Goal: Task Accomplishment & Management: Manage account settings

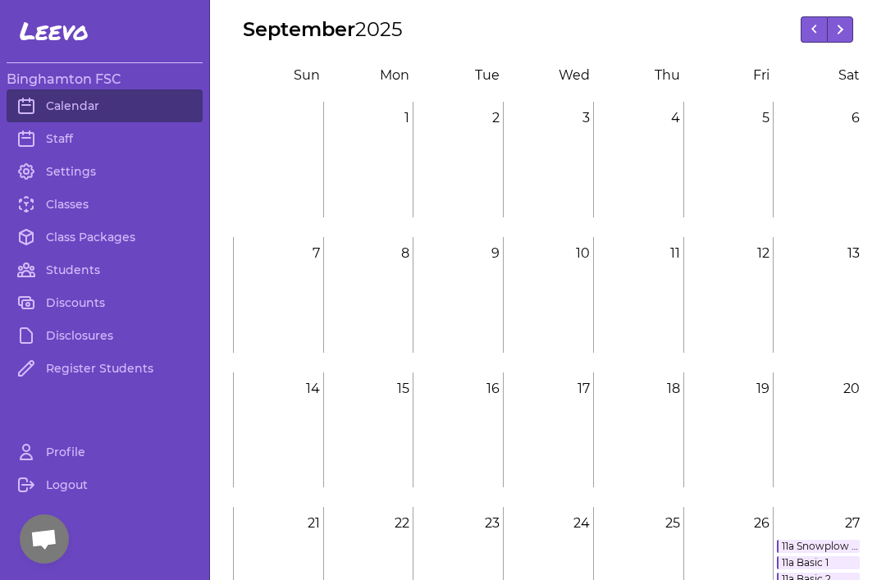
click at [53, 204] on link "Classes" at bounding box center [105, 204] width 196 height 33
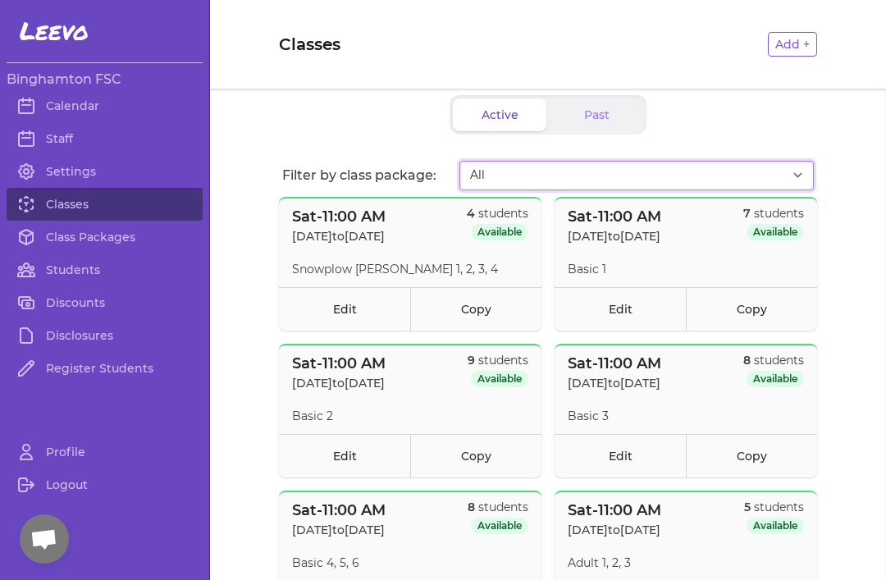
click at [656, 183] on select "All Session 1 SATURDAYS [DATE]-[DATE] Session 2 SATURDAYS [DATE]-[DATE] Session…" at bounding box center [636, 176] width 354 height 30
select select "2774"
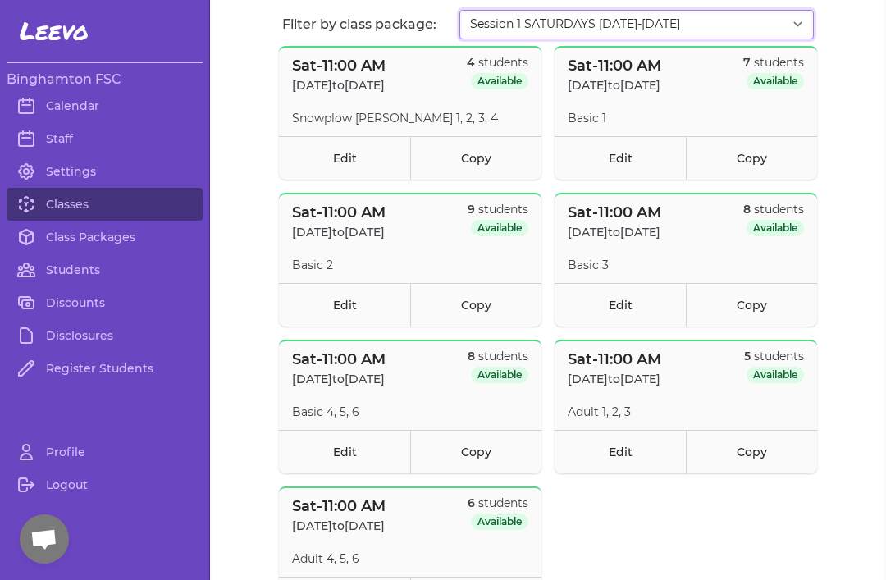
scroll to position [151, 0]
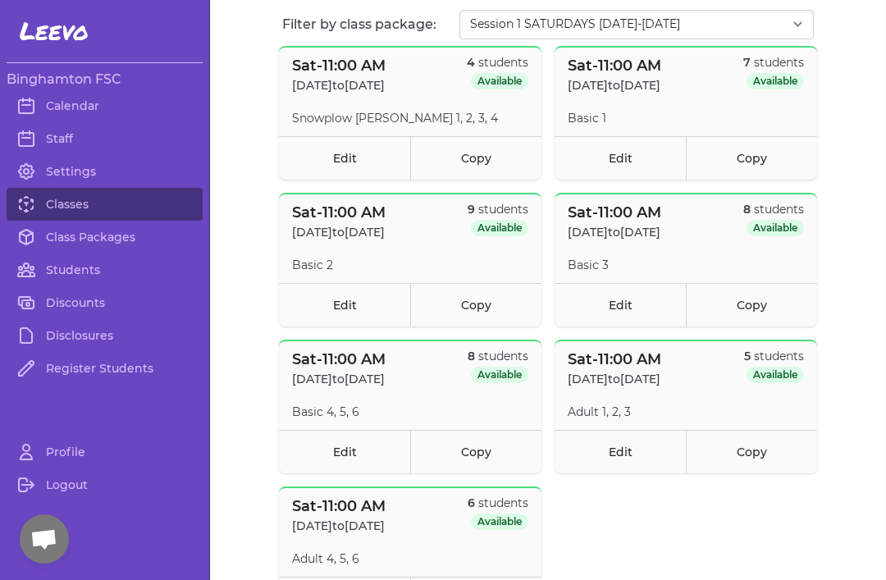
click at [802, 472] on link "Copy" at bounding box center [751, 451] width 131 height 43
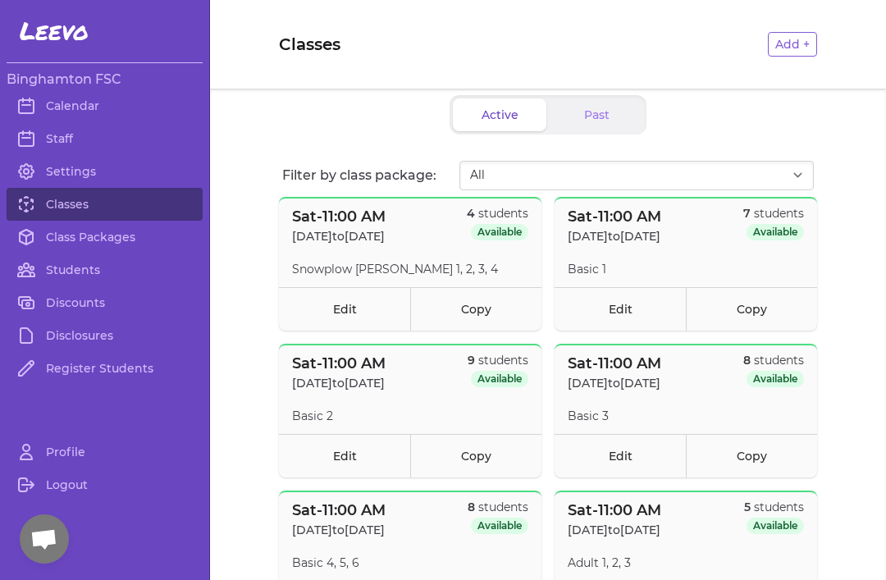
click at [116, 285] on link "Students" at bounding box center [105, 270] width 196 height 33
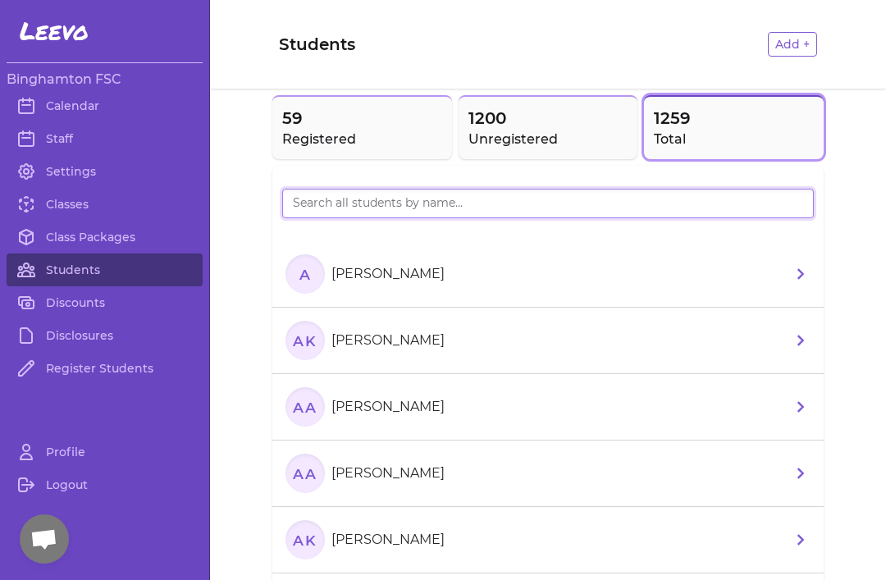
click at [512, 194] on input "search" at bounding box center [548, 204] width 532 height 30
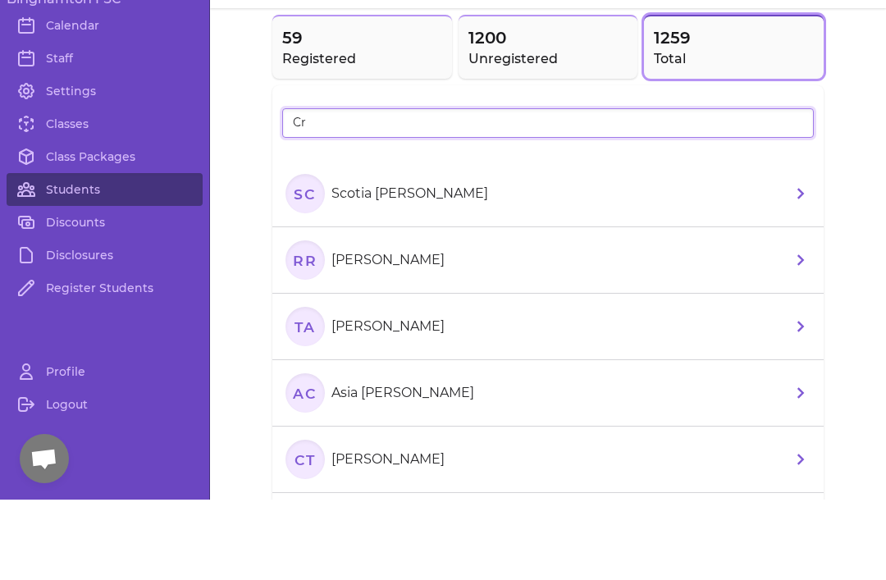
type input "C"
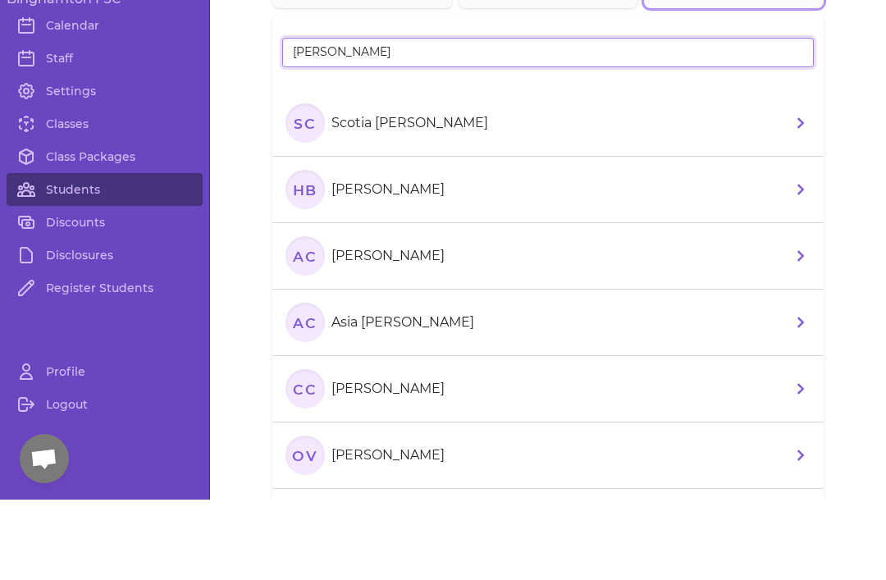
scroll to position [55, 0]
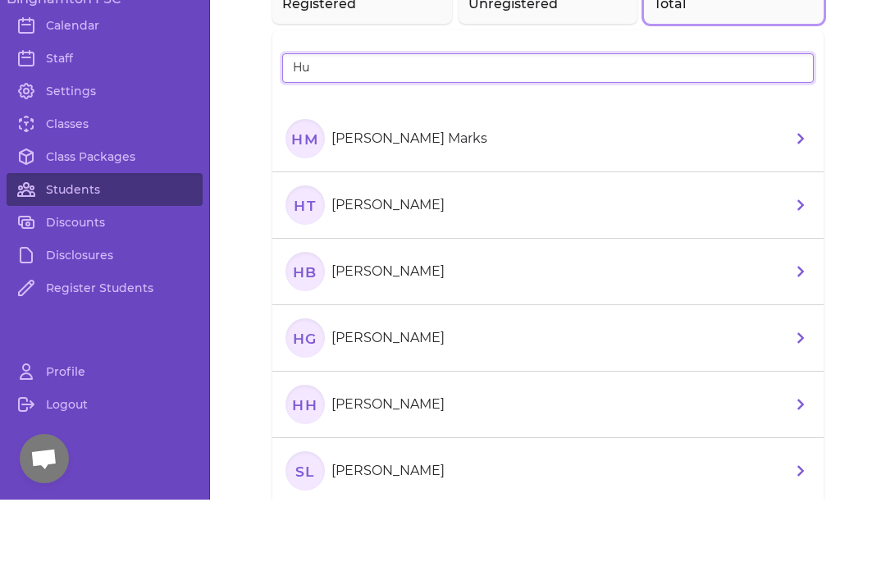
type input "H"
type input "L"
type input "[PERSON_NAME]"
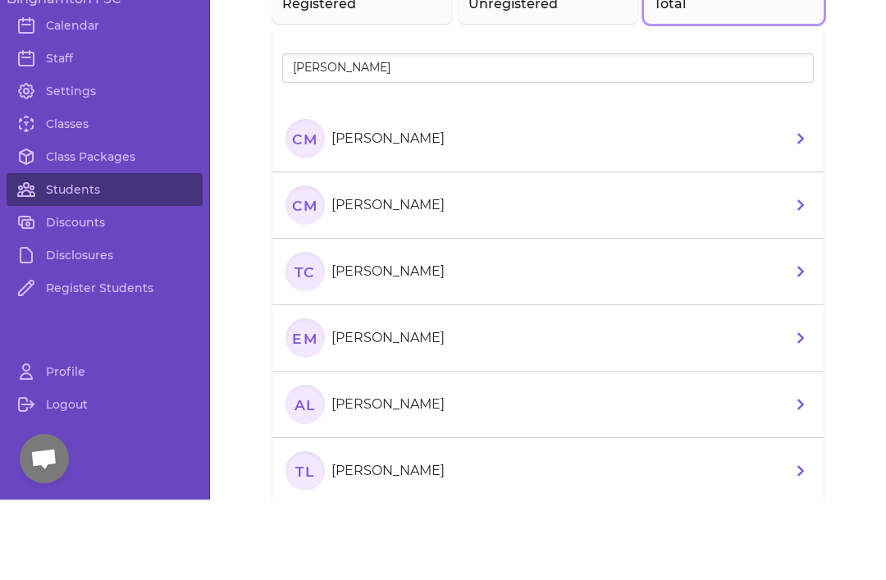
click at [642, 253] on li "CM [PERSON_NAME]" at bounding box center [547, 286] width 551 height 66
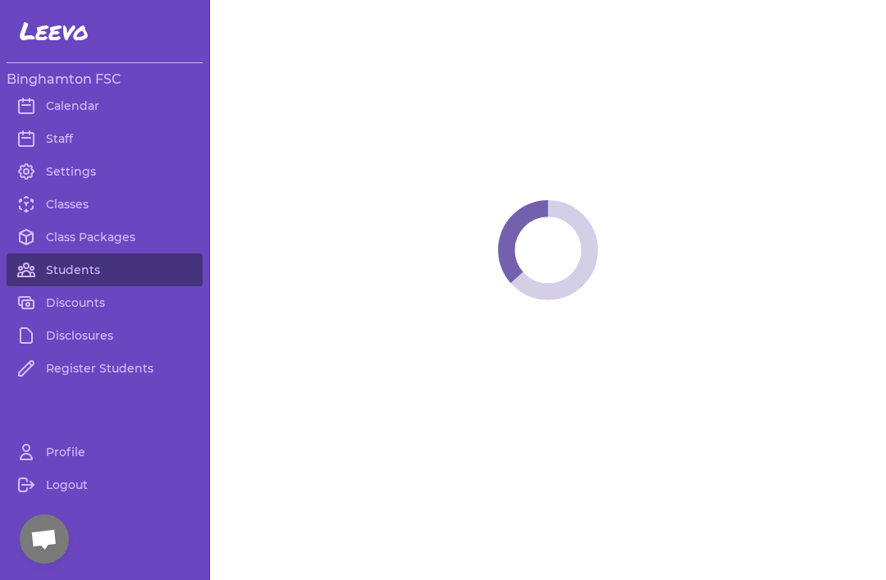
select select "NY"
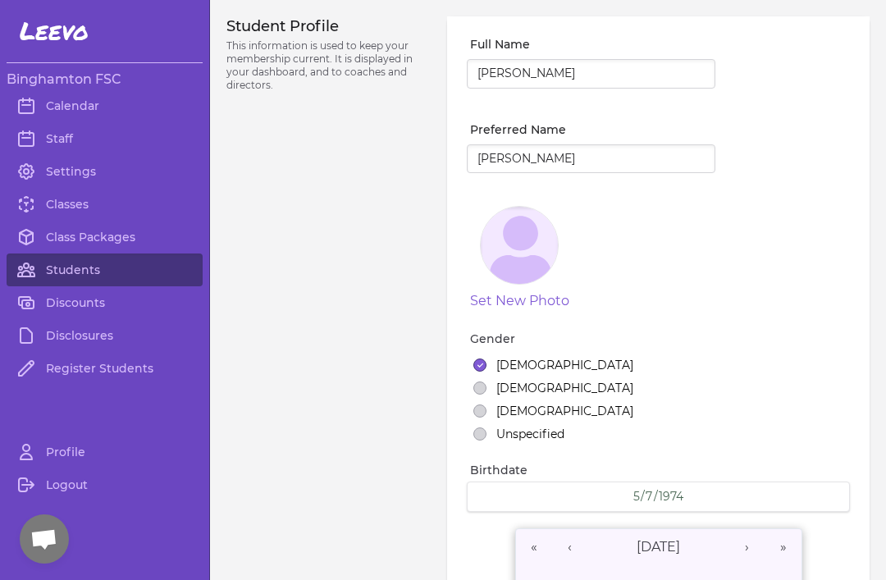
select select "23"
click at [49, 272] on link "Students" at bounding box center [105, 270] width 196 height 33
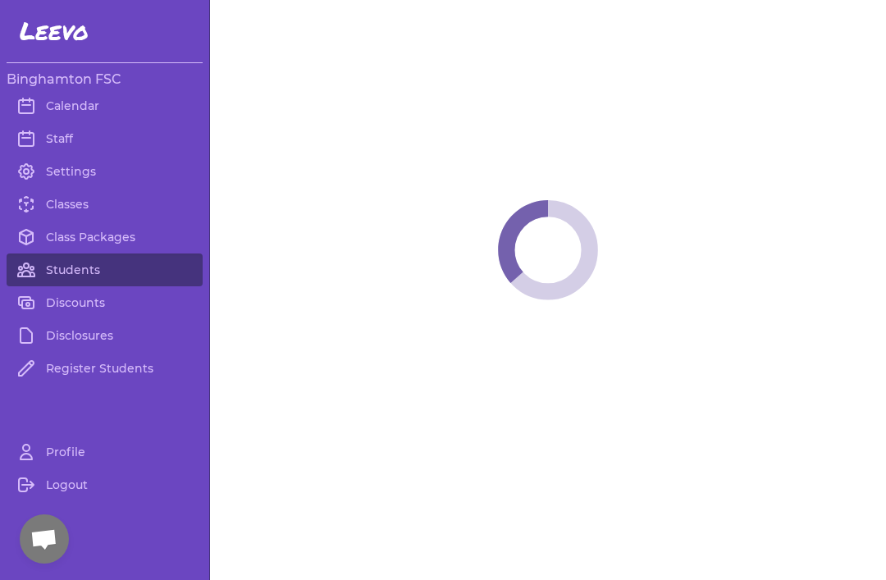
select select "NY"
select select "23"
